Goal: Task Accomplishment & Management: Complete application form

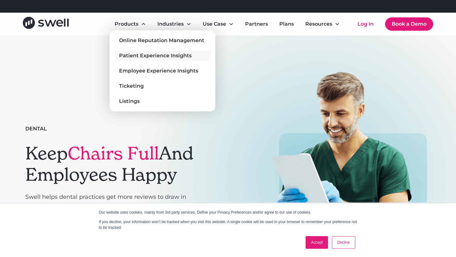
click at [152, 54] on div "Patient Experience Insights" at bounding box center [155, 56] width 72 height 8
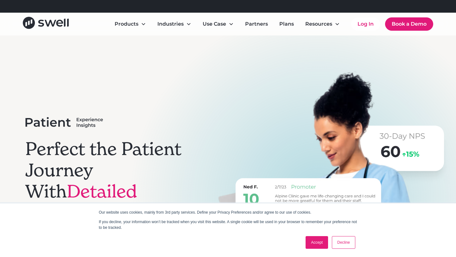
click at [322, 244] on link "Accept" at bounding box center [316, 242] width 22 height 13
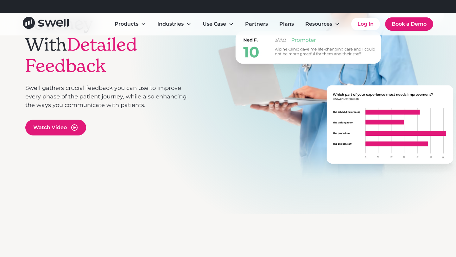
scroll to position [166, 0]
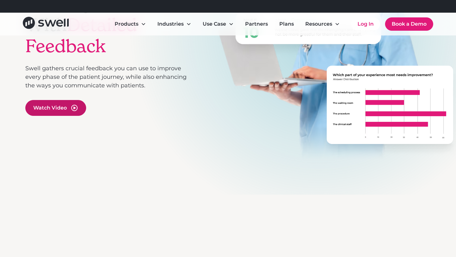
click at [47, 104] on div "Watch Video" at bounding box center [50, 108] width 34 height 8
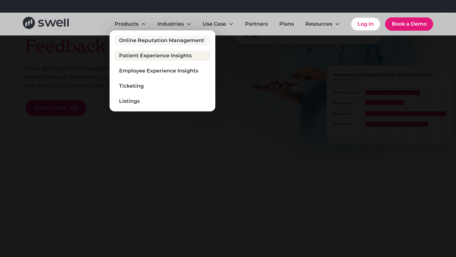
click at [142, 41] on div "Online Reputation Management" at bounding box center [161, 41] width 85 height 8
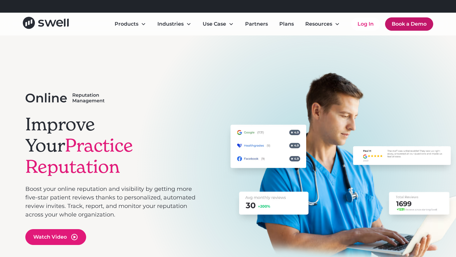
click at [408, 21] on link "Book a Demo" at bounding box center [409, 23] width 48 height 13
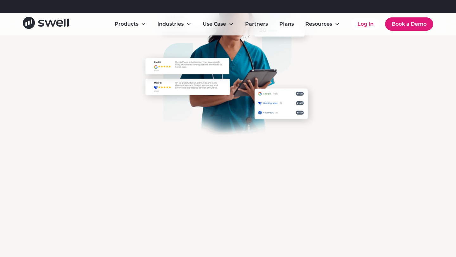
scroll to position [193, 0]
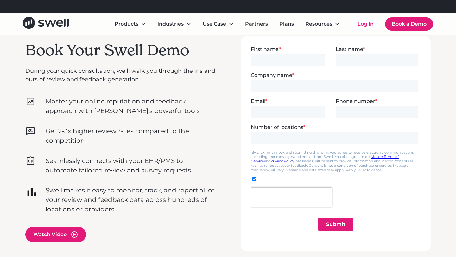
click at [288, 59] on input "First name *" at bounding box center [288, 59] width 74 height 13
type input "Dustin"
click at [361, 54] on input "Last name *" at bounding box center [376, 59] width 82 height 13
type input "Mccafferty"
click at [348, 87] on input "Company name *" at bounding box center [334, 85] width 167 height 13
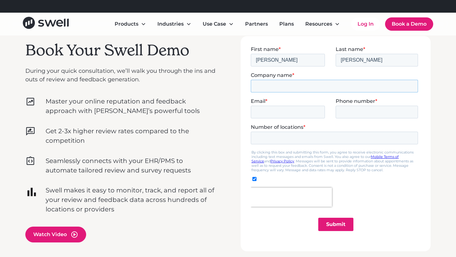
type input "Be Well Dental"
click at [291, 107] on input "Email *" at bounding box center [288, 111] width 74 height 13
click at [282, 111] on input "Email *" at bounding box center [288, 111] width 74 height 13
type input "mccaffertydentalcorp@gmail.com"
click at [360, 114] on input "Phone number *" at bounding box center [376, 111] width 82 height 13
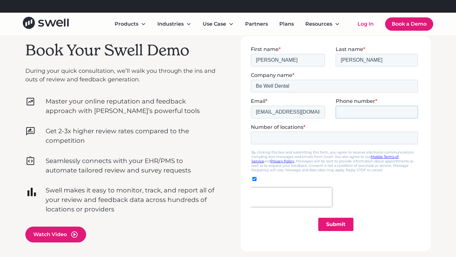
type input "4803358477"
click at [324, 131] on input "Number of locations *" at bounding box center [334, 137] width 167 height 13
click at [325, 135] on input "Number of locations *" at bounding box center [334, 137] width 167 height 13
click at [409, 138] on input "-1" at bounding box center [334, 137] width 167 height 13
click at [410, 135] on input "0" at bounding box center [334, 137] width 167 height 13
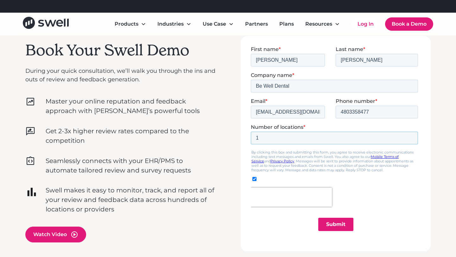
type input "1"
click at [410, 135] on input "1" at bounding box center [334, 137] width 167 height 13
click at [368, 195] on div at bounding box center [336, 196] width 170 height 19
click at [338, 221] on input "Submit" at bounding box center [335, 223] width 35 height 13
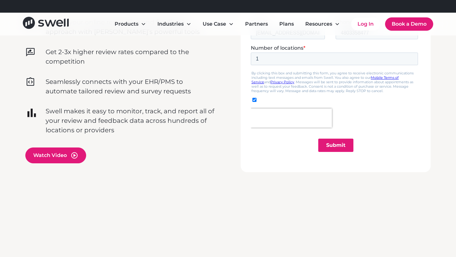
scroll to position [279, 0]
